Goal: Task Accomplishment & Management: Manage account settings

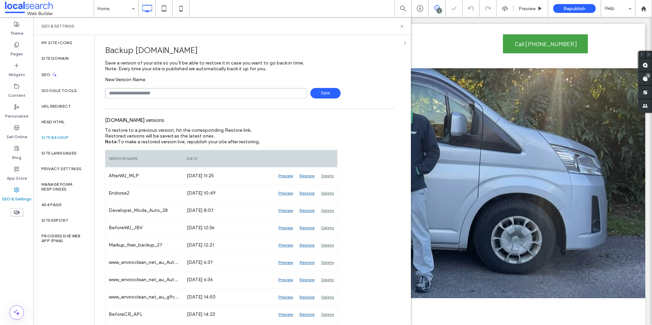
type input "**********"
click at [322, 93] on span "Save" at bounding box center [325, 93] width 30 height 11
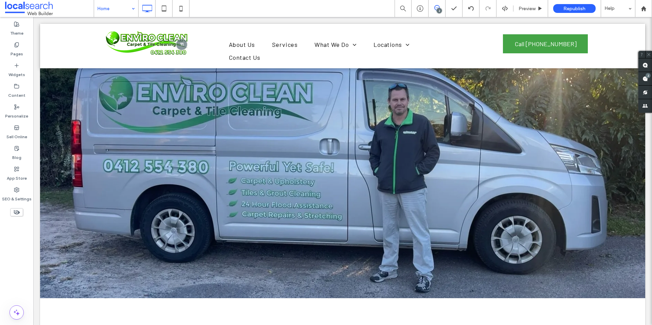
click at [112, 11] on input at bounding box center [114, 8] width 34 height 17
click at [17, 147] on icon at bounding box center [16, 148] width 5 height 5
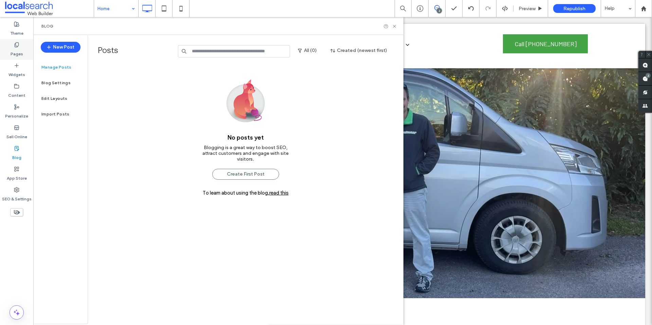
click at [19, 57] on div "Pages" at bounding box center [16, 49] width 33 height 21
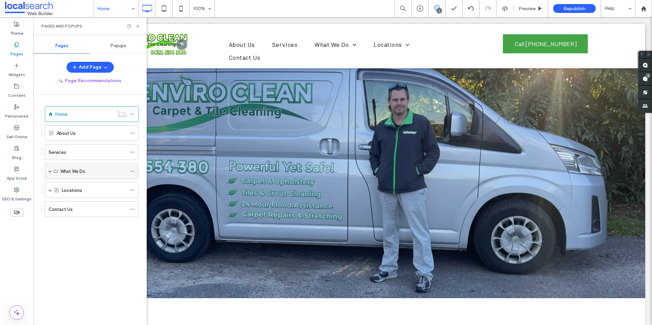
click at [50, 172] on span at bounding box center [50, 170] width 3 height 3
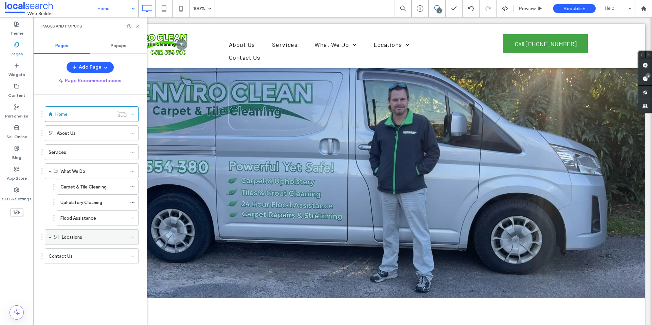
click at [77, 238] on label "Locations" at bounding box center [72, 237] width 20 height 12
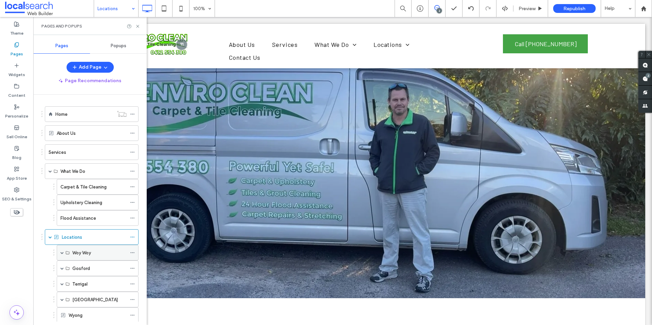
click at [60, 252] on span at bounding box center [61, 252] width 3 height 3
click at [63, 253] on span at bounding box center [61, 252] width 3 height 3
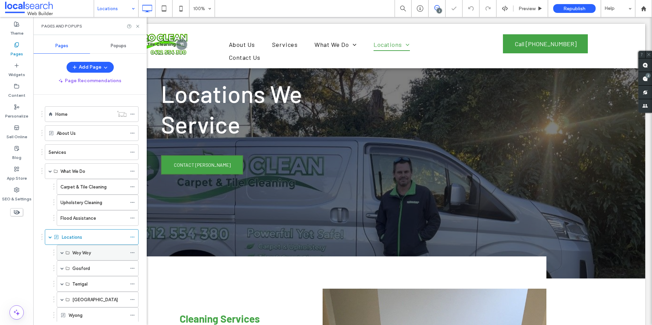
click at [63, 253] on span at bounding box center [61, 252] width 3 height 3
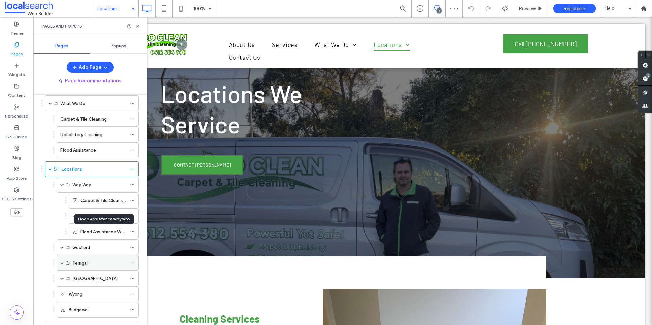
scroll to position [100, 0]
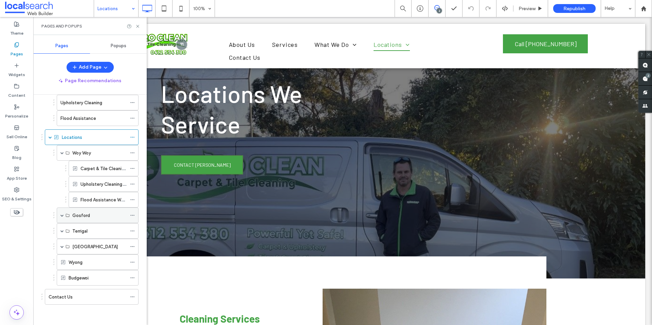
click at [62, 218] on span at bounding box center [61, 215] width 3 height 15
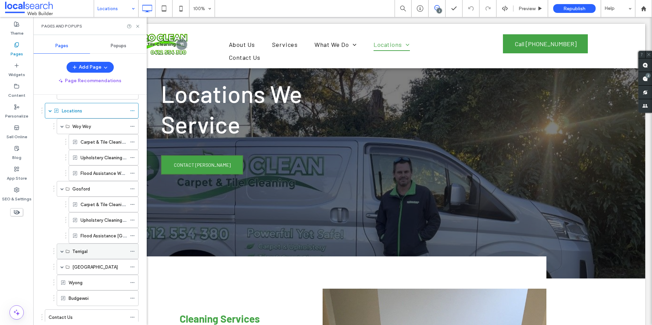
scroll to position [147, 0]
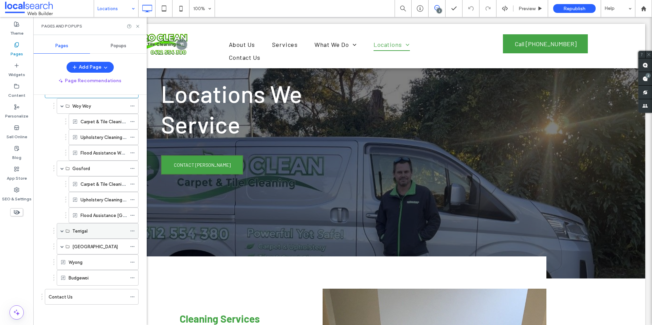
click at [63, 232] on span at bounding box center [61, 230] width 3 height 3
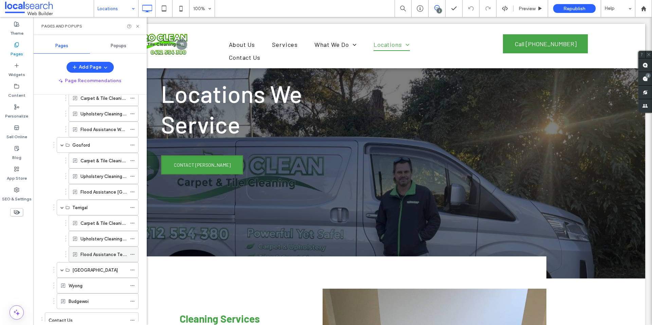
scroll to position [193, 0]
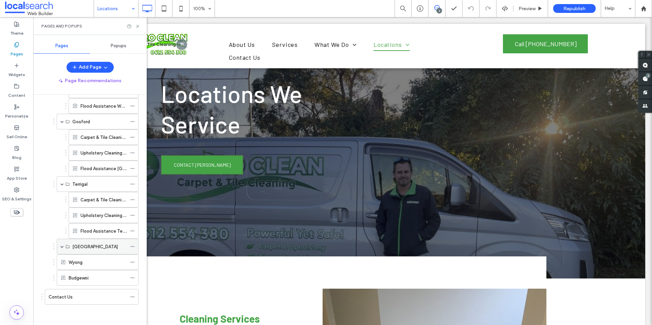
click at [62, 246] on span at bounding box center [61, 246] width 3 height 3
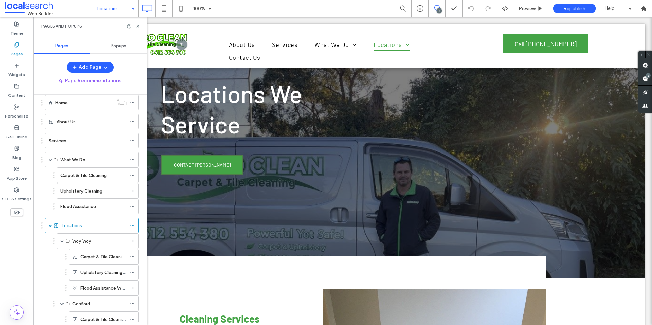
scroll to position [3, 0]
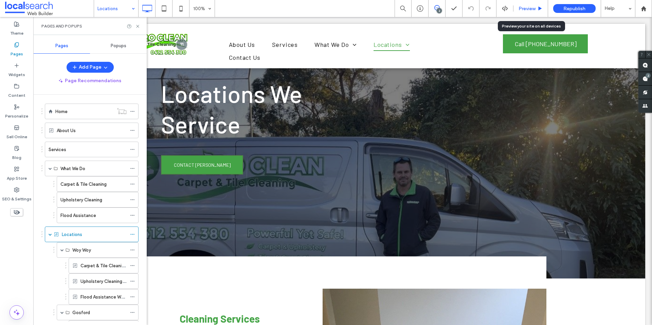
click at [528, 9] on span "Preview" at bounding box center [526, 9] width 17 height 6
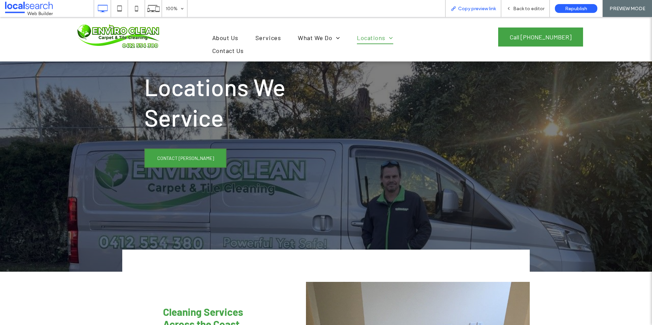
click at [487, 8] on span "Copy preview link" at bounding box center [477, 9] width 38 height 6
click at [520, 4] on div "Back to editor" at bounding box center [525, 8] width 49 height 17
click at [519, 6] on span "Back to editor" at bounding box center [528, 9] width 31 height 6
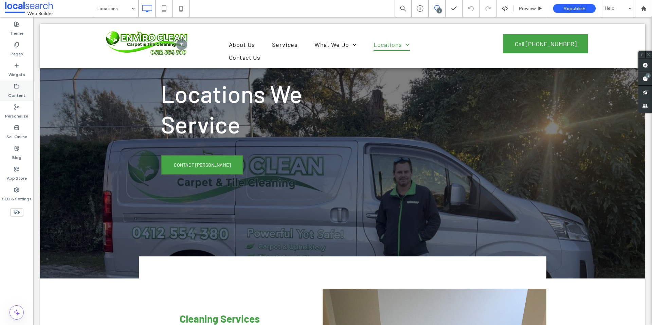
click at [18, 92] on label "Content" at bounding box center [16, 94] width 17 height 10
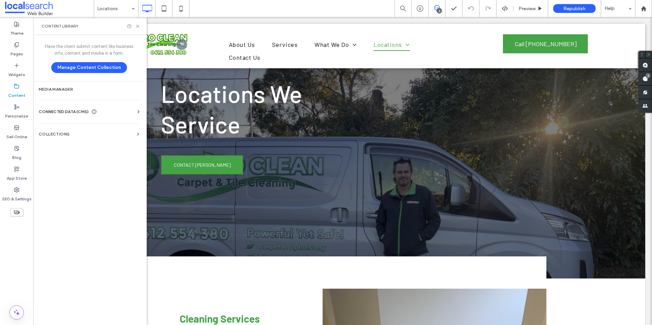
click at [80, 117] on div "Business Info Business Text Business Images Find and Replace" at bounding box center [90, 117] width 103 height 5
click at [84, 111] on span "CONNECTED DATA (CMS)" at bounding box center [64, 111] width 50 height 7
click at [74, 128] on label "Business Info" at bounding box center [90, 128] width 92 height 5
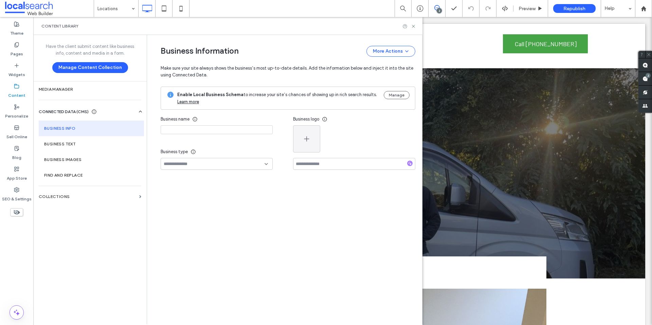
type input "**********"
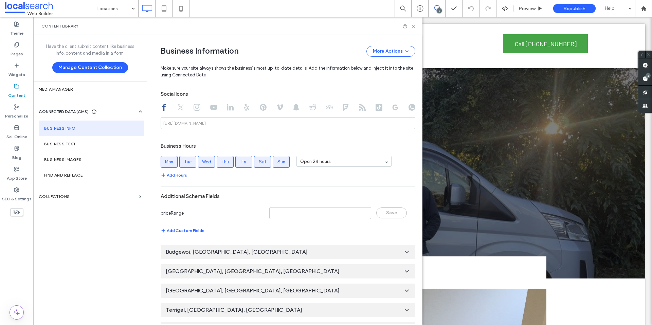
scroll to position [339, 0]
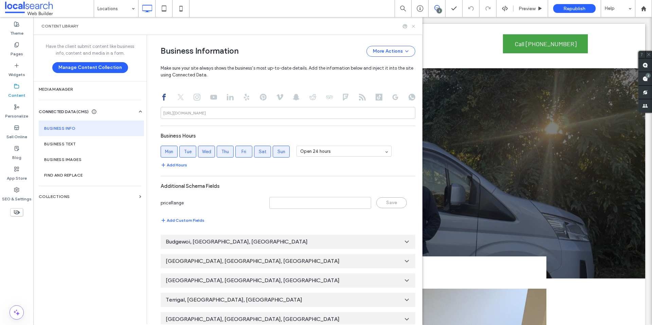
click at [414, 25] on use at bounding box center [413, 26] width 3 height 3
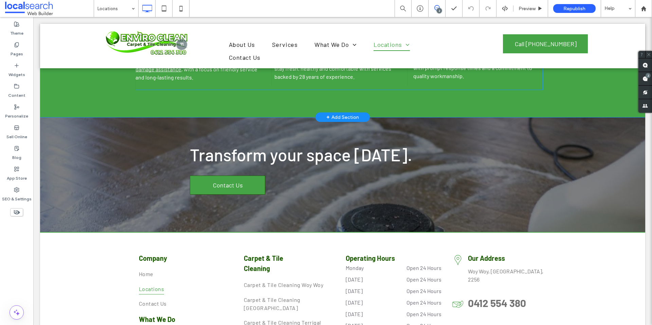
scroll to position [611, 0]
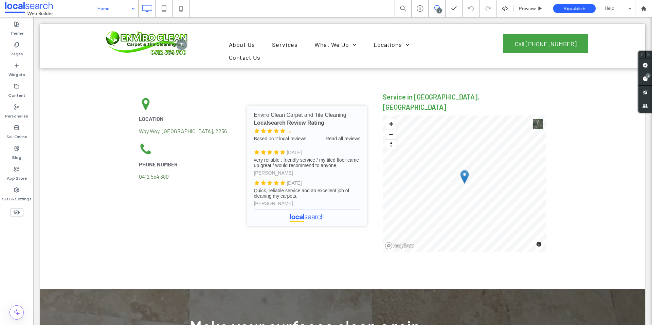
scroll to position [1527, 0]
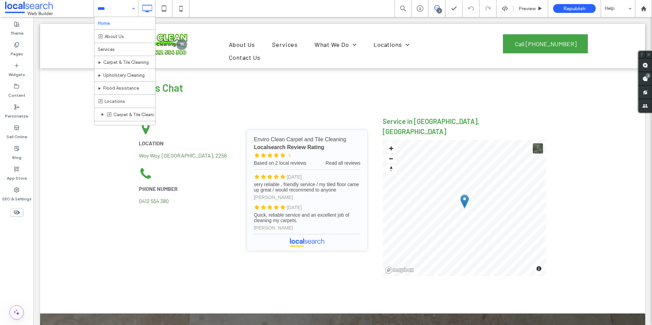
click at [131, 2] on div "Home About Us Services Carpet & Tile Cleaning Upholstery Cleaning Flood Assista…" at bounding box center [116, 8] width 44 height 17
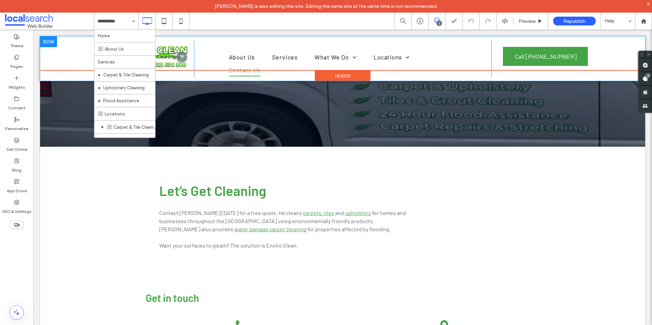
scroll to position [74, 0]
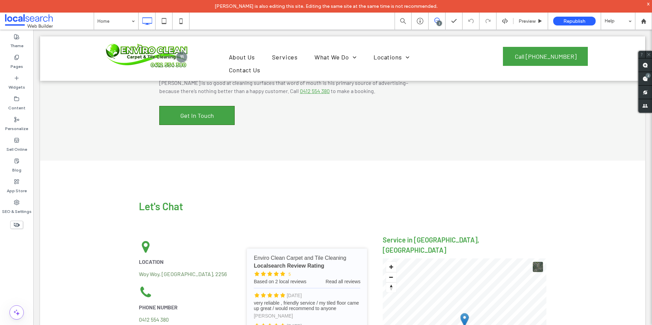
scroll to position [1358, 0]
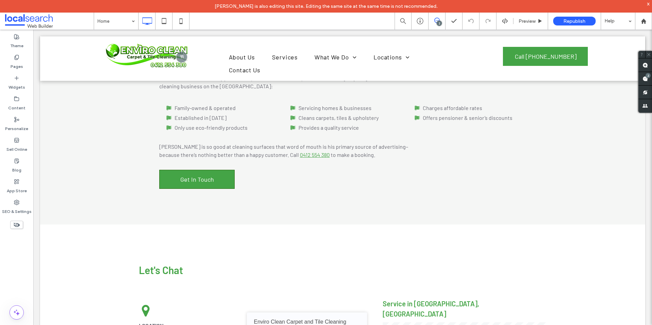
click at [125, 20] on input at bounding box center [114, 21] width 34 height 17
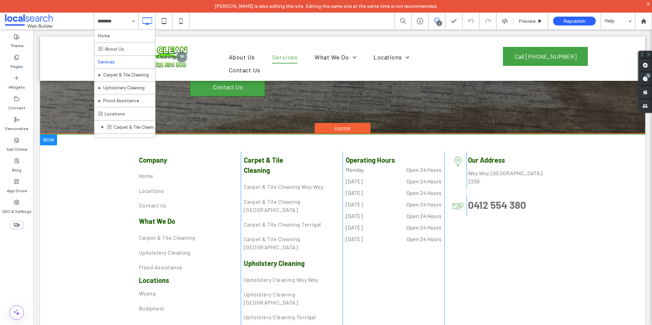
scroll to position [710, 0]
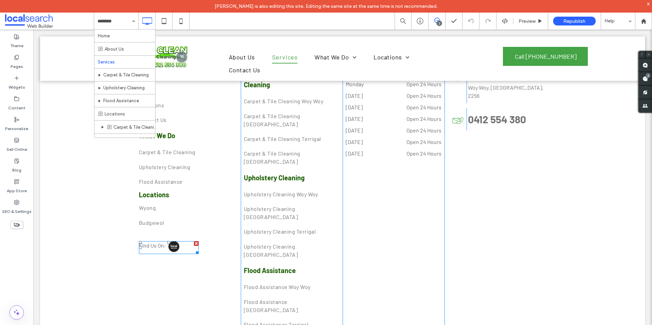
click at [182, 241] on span at bounding box center [169, 247] width 60 height 13
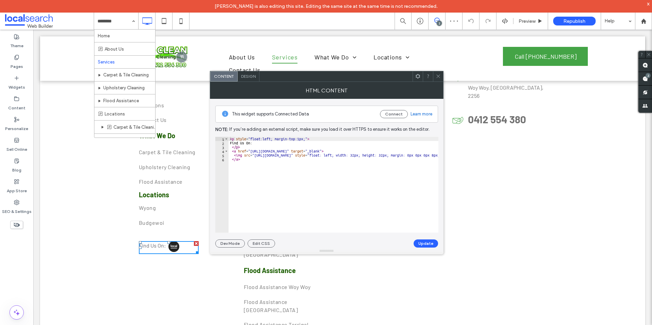
click at [437, 76] on use at bounding box center [437, 76] width 3 height 3
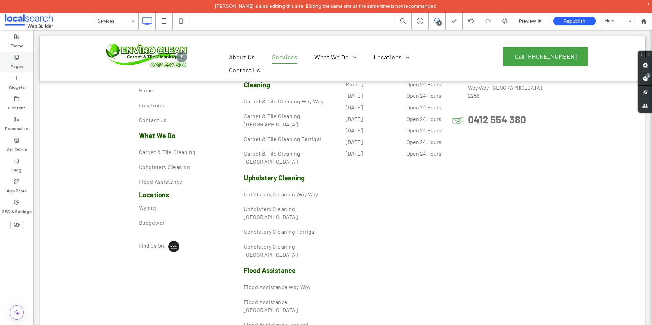
click at [21, 54] on div "Pages" at bounding box center [16, 62] width 33 height 21
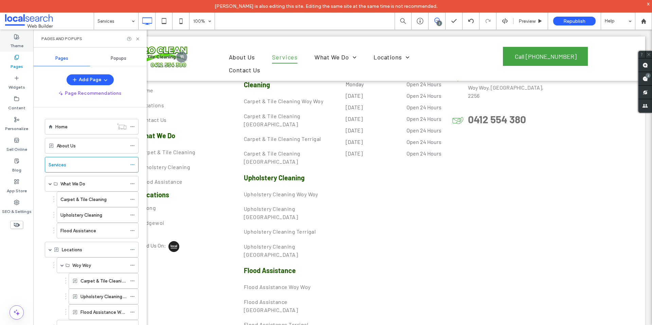
click at [18, 43] on label "Theme" at bounding box center [16, 44] width 13 height 10
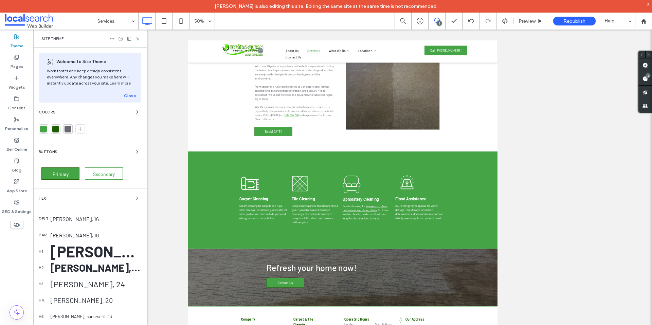
scroll to position [123, 0]
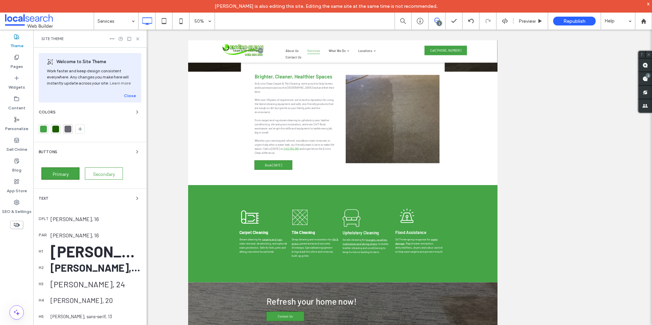
click at [44, 125] on div at bounding box center [44, 129] width 10 height 10
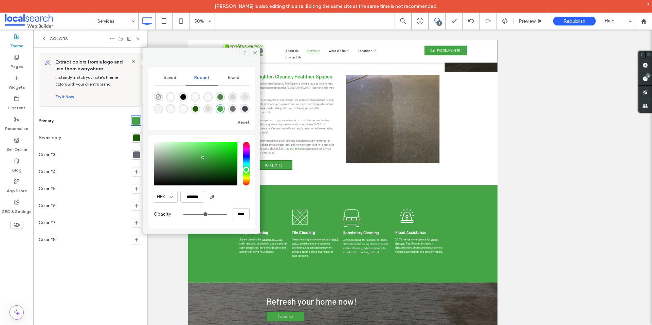
click at [137, 139] on div at bounding box center [136, 137] width 7 height 7
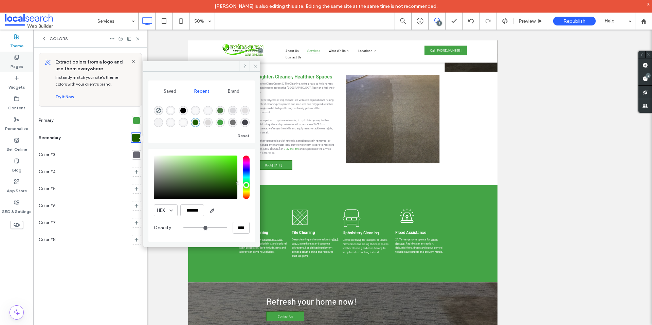
click at [22, 61] on label "Pages" at bounding box center [17, 65] width 13 height 10
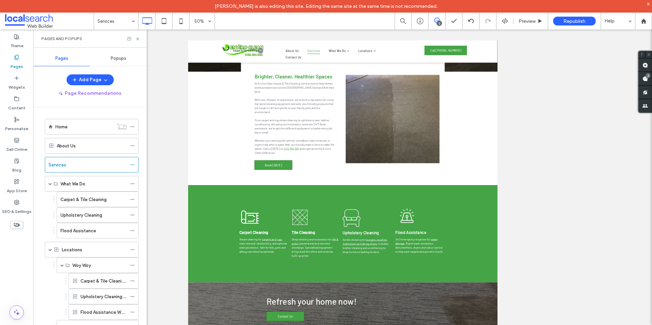
click at [116, 56] on span "Popups" at bounding box center [119, 58] width 16 height 5
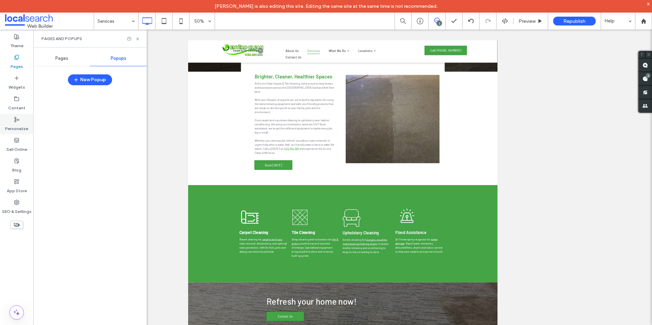
click at [22, 121] on div "Personalize" at bounding box center [16, 124] width 33 height 21
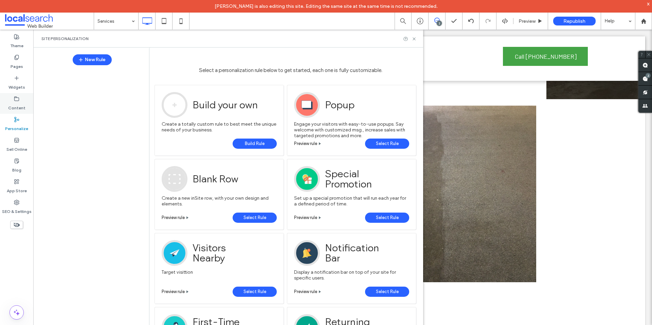
click at [23, 104] on label "Content" at bounding box center [16, 106] width 17 height 10
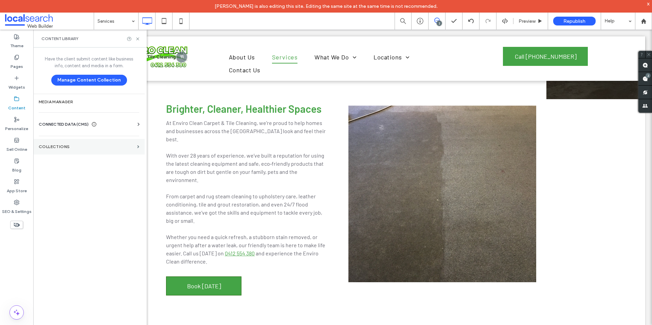
click at [70, 147] on label "Collections" at bounding box center [87, 146] width 96 height 5
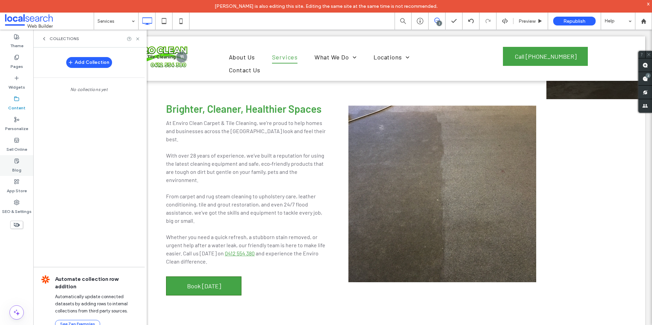
click at [17, 168] on label "Blog" at bounding box center [16, 169] width 9 height 10
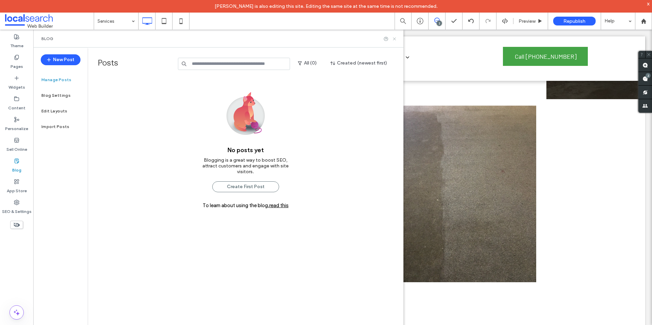
click at [396, 39] on icon at bounding box center [394, 38] width 5 height 5
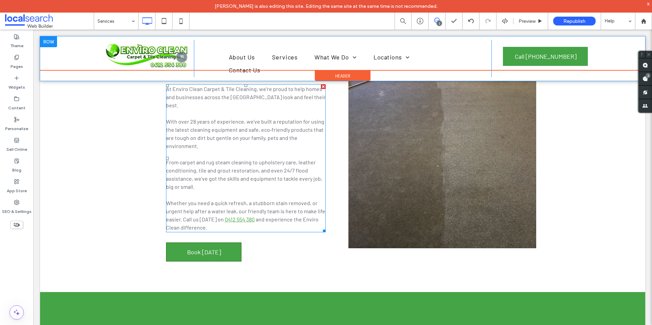
scroll to position [89, 0]
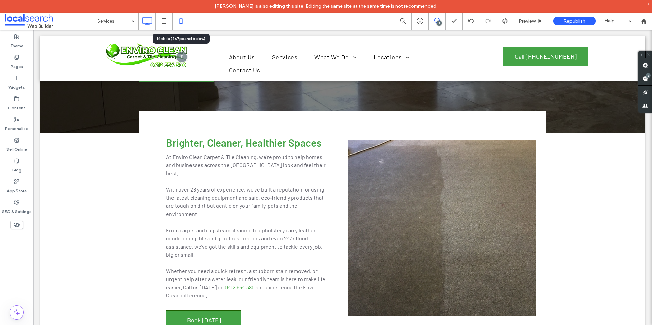
click at [180, 21] on use at bounding box center [180, 20] width 3 height 5
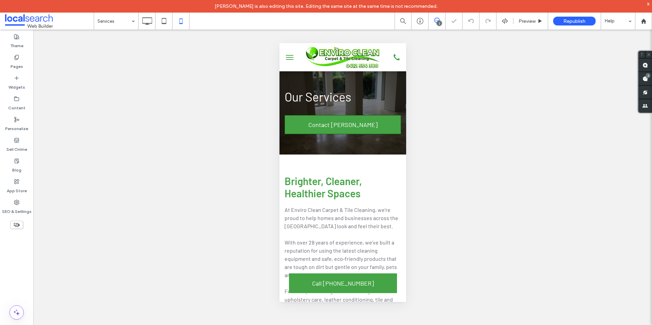
scroll to position [0, 0]
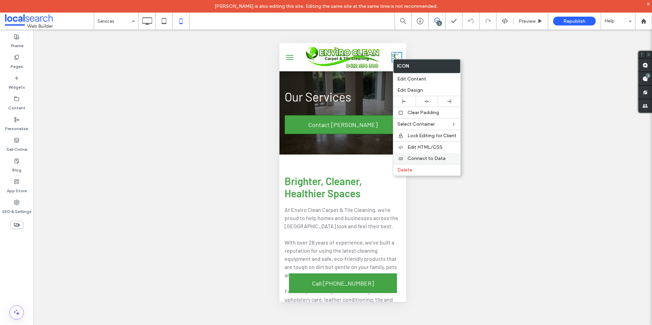
click at [425, 160] on span "Connect to Data" at bounding box center [426, 158] width 38 height 6
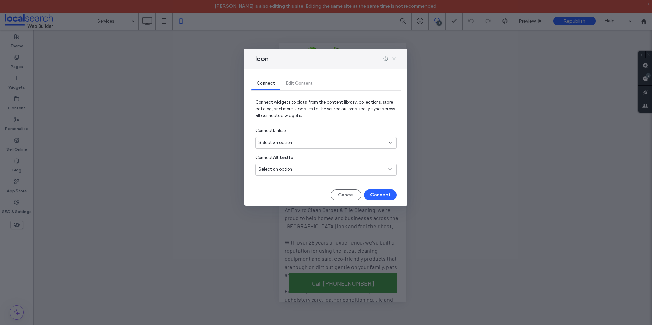
click at [394, 142] on div "Select an option" at bounding box center [325, 143] width 141 height 12
click at [345, 163] on span "0412 554 380" at bounding box center [345, 166] width 91 height 7
click at [393, 57] on use at bounding box center [393, 58] width 3 height 3
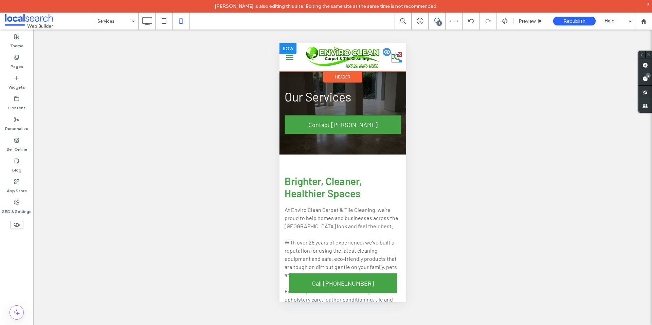
click at [396, 61] on div at bounding box center [398, 59] width 5 height 5
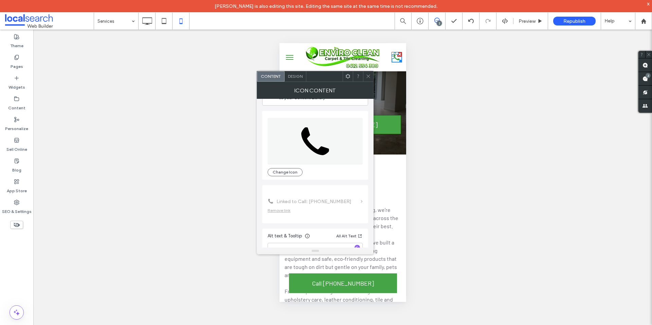
scroll to position [41, 0]
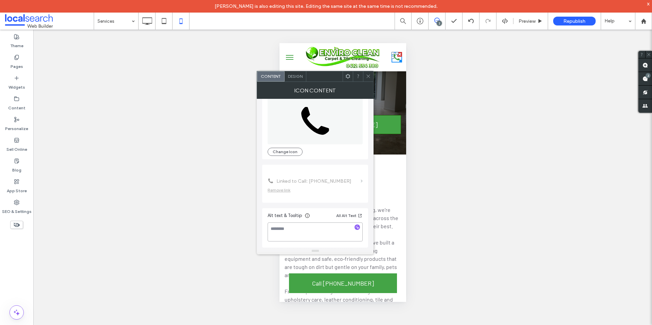
click at [305, 234] on textarea at bounding box center [314, 231] width 95 height 19
type textarea "**********"
click at [369, 79] on span at bounding box center [368, 76] width 5 height 10
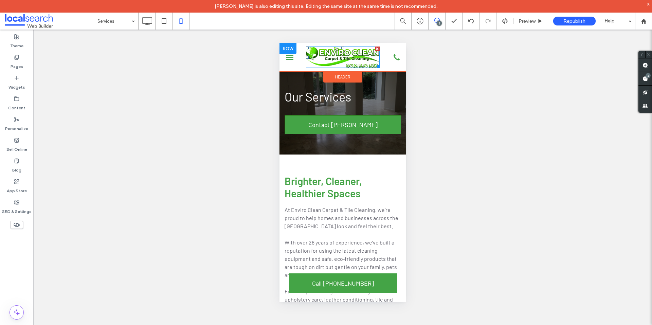
click at [353, 64] on img at bounding box center [342, 56] width 74 height 21
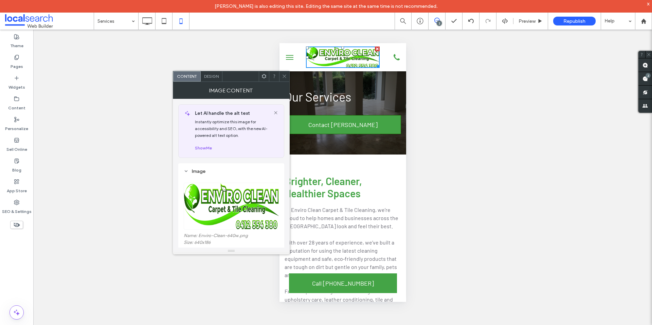
scroll to position [170, 0]
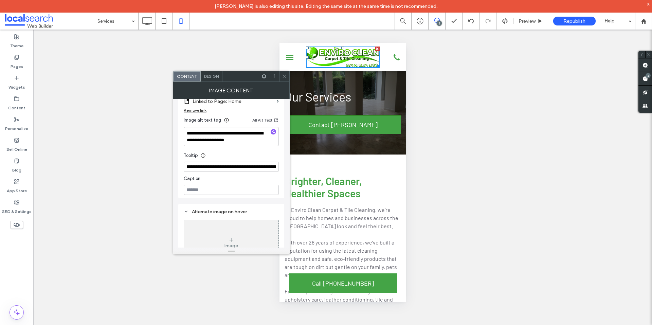
click at [284, 75] on icon at bounding box center [284, 76] width 5 height 5
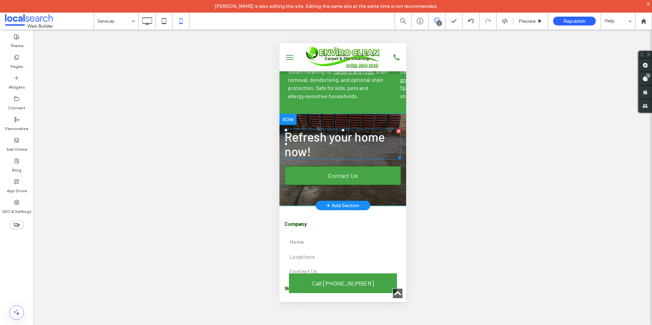
scroll to position [617, 0]
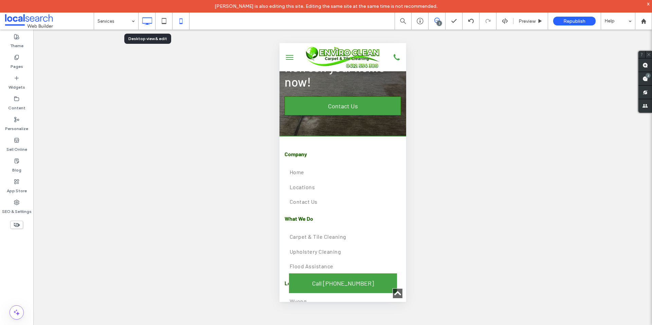
click at [145, 21] on icon at bounding box center [147, 21] width 14 height 14
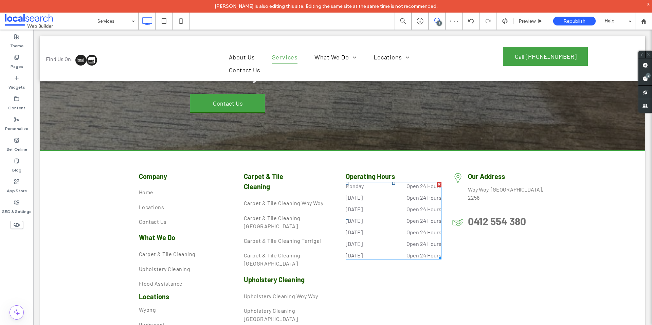
scroll to position [710, 0]
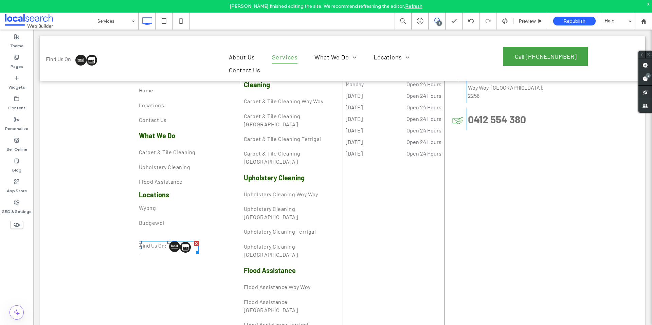
click at [182, 241] on span at bounding box center [169, 247] width 60 height 13
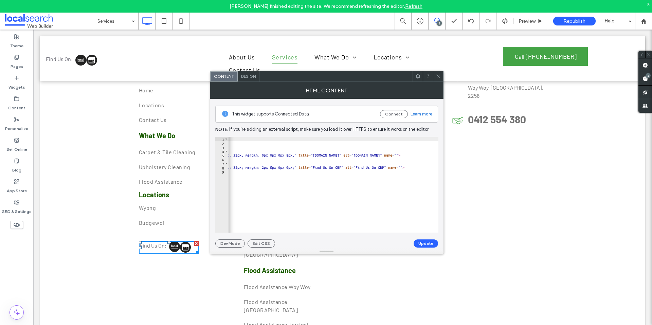
scroll to position [0, 207]
click at [339, 168] on div "< p style = "float:left; margin-top:1px;" > Find Us On: </ p > < a href = "http…" at bounding box center [276, 186] width 510 height 99
click at [339, 168] on div "< p style = "float:left; margin-top:1px;" > Find Us On: </ p > < a href = "http…" at bounding box center [333, 185] width 210 height 96
click at [339, 166] on div "< p style = "float:left; margin-top:1px;" > Find Us On: </ p > < a href = "http…" at bounding box center [276, 186] width 510 height 99
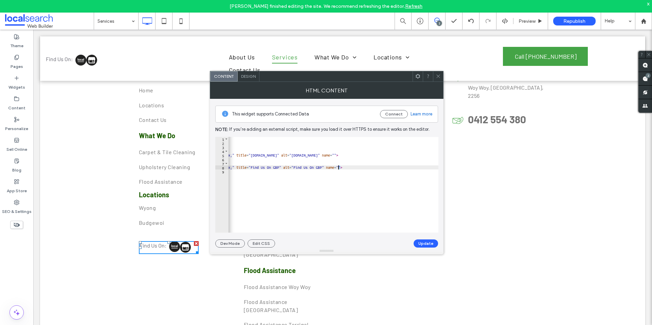
scroll to position [0, 27]
click at [347, 167] on div "< p style = "float:left; margin-top:1px;" > Find Us On: </ p > < a href = "http…" at bounding box center [276, 186] width 510 height 99
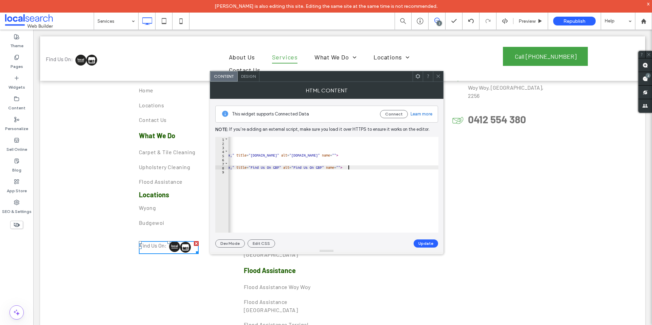
click at [367, 185] on div "< p style = "float:left; margin-top:1px;" > Find Us On: </ p > < a href = "http…" at bounding box center [276, 186] width 510 height 99
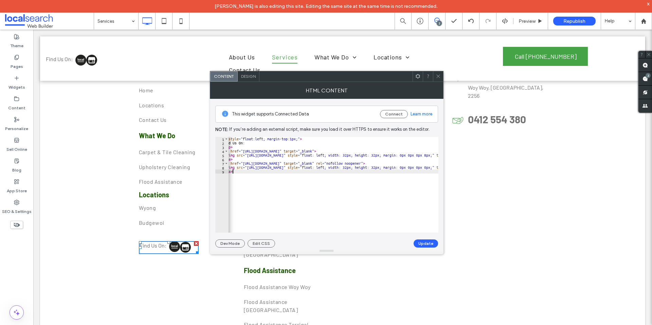
scroll to position [0, 1]
type textarea "****"
click at [424, 241] on button "Update" at bounding box center [425, 243] width 24 height 8
click at [434, 76] on div at bounding box center [438, 76] width 10 height 10
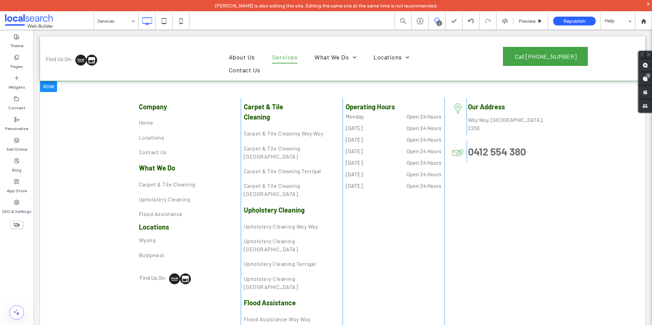
scroll to position [710, 0]
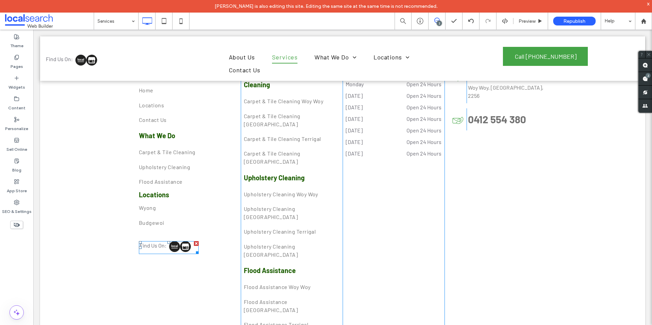
click at [180, 241] on span at bounding box center [169, 247] width 60 height 13
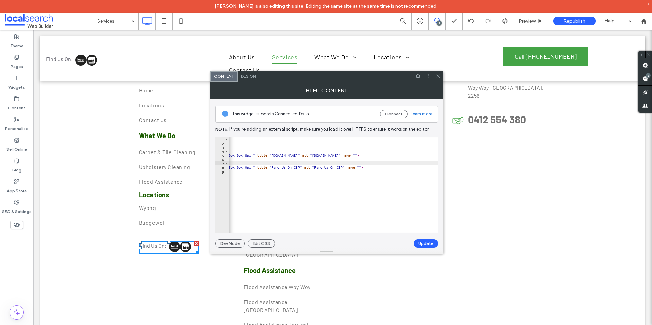
scroll to position [0, 187]
click at [329, 165] on div "< p style = "float:left; margin-top:1px;" > Find Us On: </ p > < a href = "http…" at bounding box center [297, 186] width 510 height 99
click at [371, 167] on div "< p style = "float:left; margin-top:1px;" > Find Us On: </ p > < a href = "http…" at bounding box center [297, 186] width 510 height 99
click at [367, 167] on div "< p style = "float:left; margin-top:1px;" > Find Us On: </ p > < a href = "http…" at bounding box center [297, 186] width 510 height 99
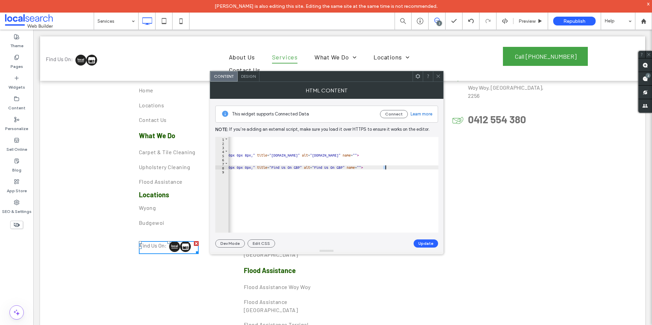
click at [385, 167] on div "< p style = "float:left; margin-top:1px;" > Find Us On: </ p > < a href = "http…" at bounding box center [297, 186] width 510 height 99
type textarea "**********"
click at [428, 242] on button "Update" at bounding box center [425, 243] width 24 height 8
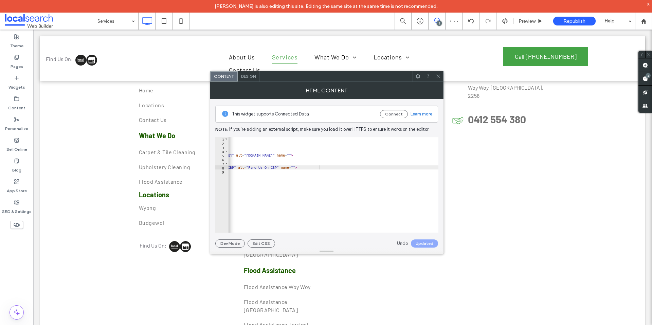
scroll to position [0, 289]
click at [266, 168] on div "< p style = "float:left; margin-top:1px;" > Find Us On: </ p > < a href = "http…" at bounding box center [194, 186] width 510 height 99
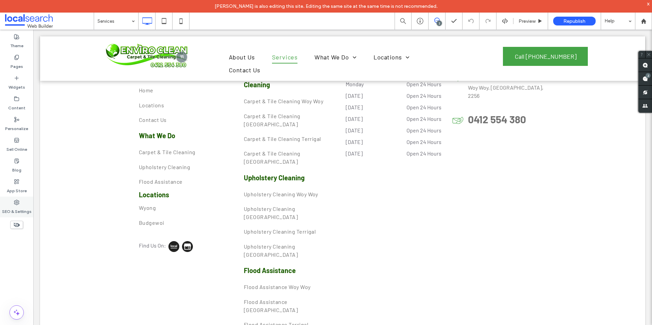
click at [17, 202] on icon at bounding box center [16, 202] width 5 height 5
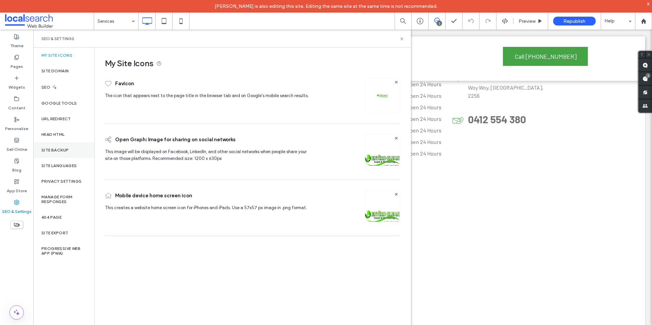
click at [62, 151] on label "Site Backup" at bounding box center [54, 150] width 27 height 5
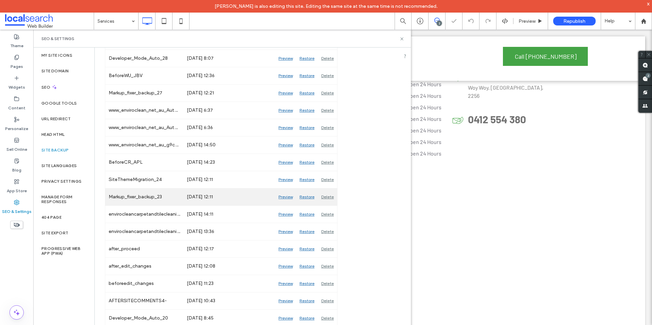
scroll to position [238, 0]
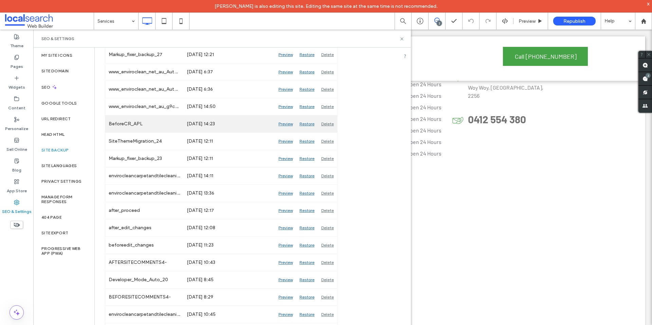
click at [285, 123] on div "Preview" at bounding box center [285, 123] width 21 height 17
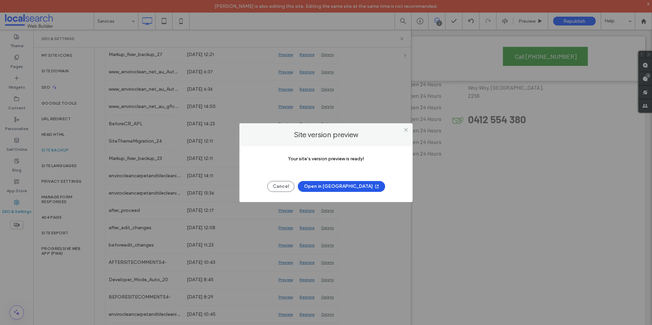
click at [338, 189] on button "Open in [GEOGRAPHIC_DATA]" at bounding box center [341, 186] width 87 height 11
